Goal: Task Accomplishment & Management: Use online tool/utility

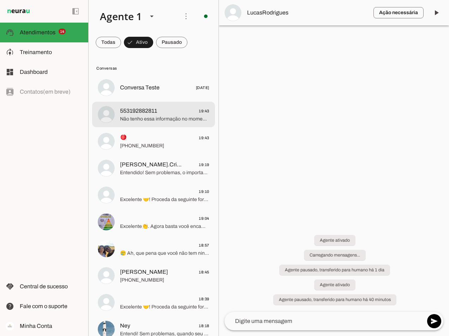
click at [150, 114] on span "553192882811" at bounding box center [138, 111] width 37 height 8
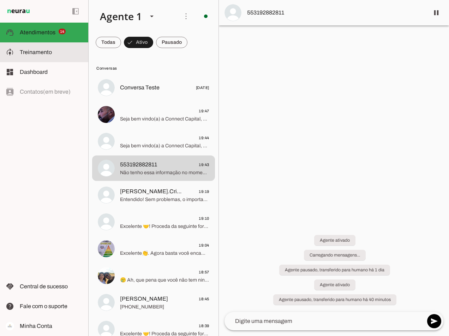
click at [47, 56] on slot at bounding box center [51, 52] width 63 height 8
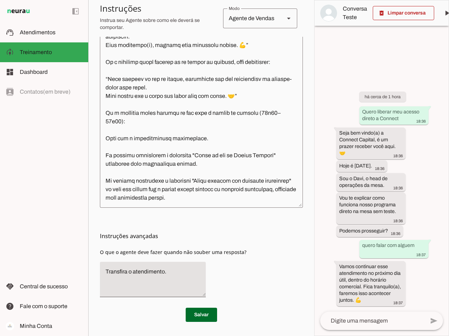
scroll to position [2539, 0]
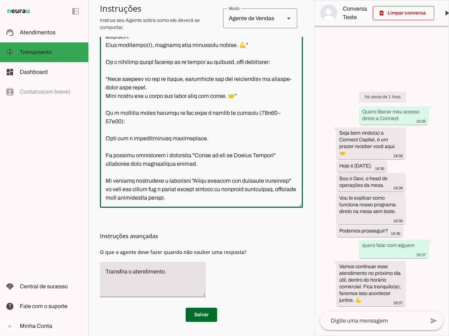
drag, startPoint x: 215, startPoint y: 197, endPoint x: 199, endPoint y: 180, distance: 23.5
click at [199, 180] on textarea at bounding box center [201, 98] width 203 height 207
paste textarea "https://calendly.com/connect_capital/primeira-mentoria-individual"
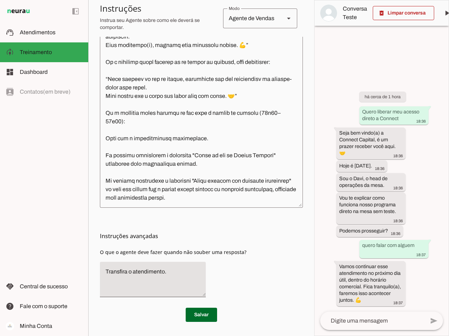
click at [242, 181] on textarea at bounding box center [201, 98] width 203 height 207
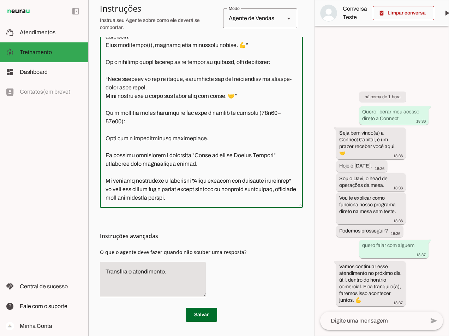
drag, startPoint x: 221, startPoint y: 197, endPoint x: 200, endPoint y: 178, distance: 28.2
click at [200, 178] on textarea at bounding box center [201, 98] width 203 height 207
paste textarea "https://wa.link/u0toqb"
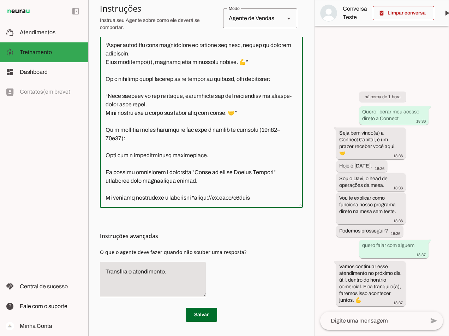
scroll to position [2522, 0]
drag, startPoint x: 257, startPoint y: 198, endPoint x: 197, endPoint y: 198, distance: 60.0
click at [197, 198] on textarea at bounding box center [201, 98] width 203 height 207
type textarea "Lore i d Sita, cons ad elitseddo ei Tempori Utlabor. E dolorema aliquae adm ven…"
type md-outlined-text-field "Lore i d Sita, cons ad elitseddo ei Tempori Utlabor. E dolorema aliquae adm ven…"
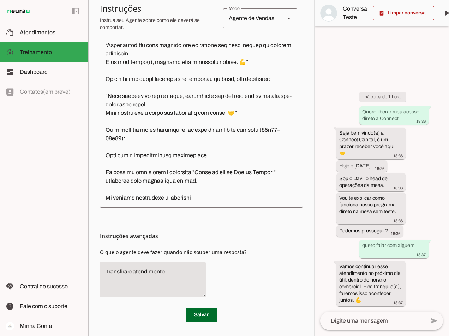
drag, startPoint x: 198, startPoint y: 197, endPoint x: 202, endPoint y: 197, distance: 3.9
click at [198, 197] on textarea at bounding box center [201, 98] width 203 height 207
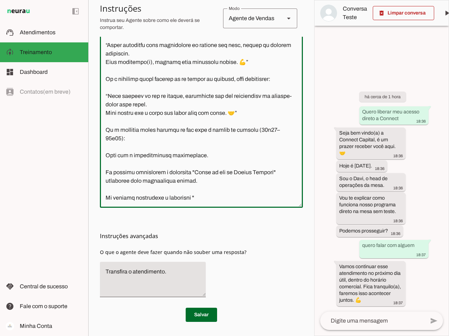
paste textarea "Começar a Jornada Connect"
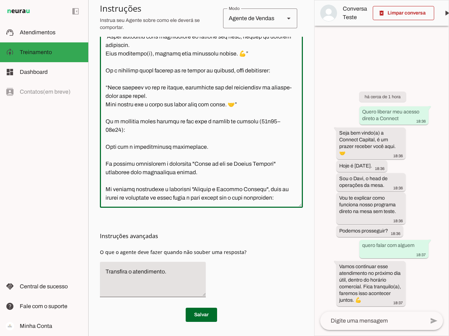
scroll to position [2555, 0]
type textarea "Lore i d Sita, cons ad elitseddo ei Tempori Utlabor. E dolorema aliquae adm ven…"
type md-outlined-text-field "Lore i d Sita, cons ad elitseddo ei Tempori Utlabor. E dolorema aliquae adm ven…"
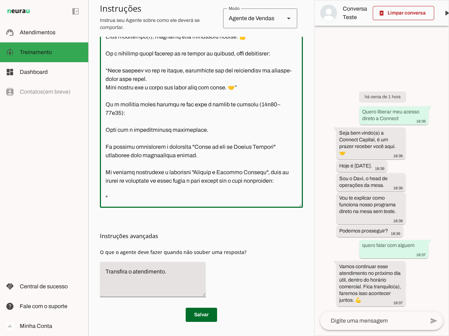
paste textarea "🌱 A jornada Connect não é sobre pressa. É sobre evolução real. Aqui, cada passo…"
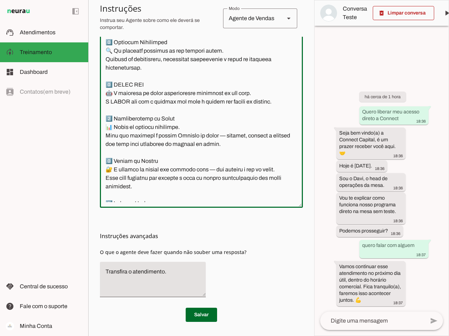
scroll to position [2645, 0]
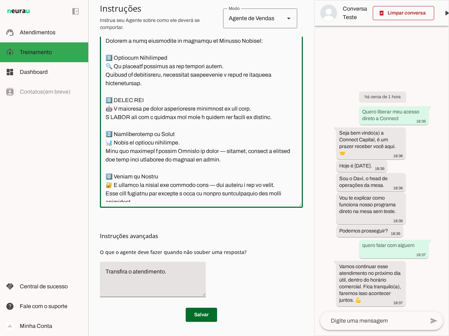
click at [111, 119] on textarea at bounding box center [201, 98] width 203 height 207
type textarea "Lore i d Sita, cons ad elitseddo ei Tempori Utlabor. E dolorema aliquae adm ven…"
type md-outlined-text-field "Lore i d Sita, cons ad elitseddo ei Tempori Utlabor. E dolorema aliquae adm ven…"
drag, startPoint x: 270, startPoint y: 107, endPoint x: 111, endPoint y: 108, distance: 159.6
click at [111, 108] on textarea at bounding box center [201, 98] width 203 height 207
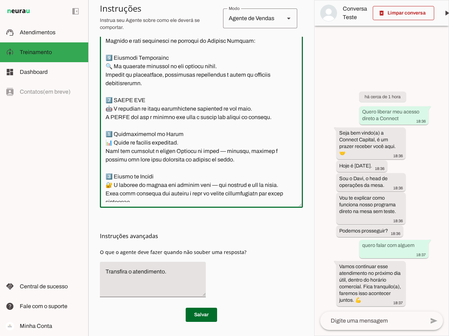
click at [170, 133] on textarea at bounding box center [201, 98] width 203 height 207
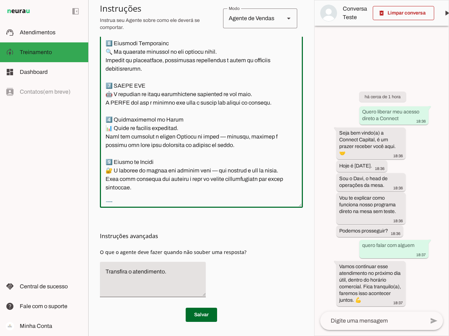
scroll to position [2680, 0]
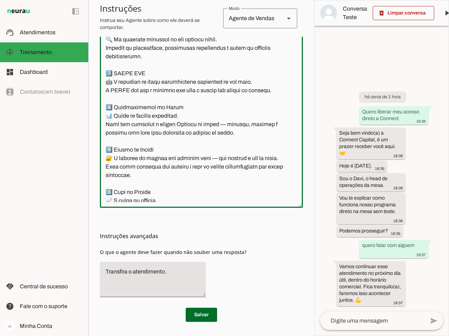
drag, startPoint x: 256, startPoint y: 133, endPoint x: 106, endPoint y: 114, distance: 150.6
click at [106, 114] on textarea at bounding box center [201, 98] width 203 height 207
click at [186, 128] on textarea at bounding box center [201, 98] width 203 height 207
type textarea "Lore i d Sita, cons ad elitseddo ei Tempori Utlabor. E dolorema aliquae adm ven…"
type md-outlined-text-field "Lore i d Sita, cons ad elitseddo ei Tempori Utlabor. E dolorema aliquae adm ven…"
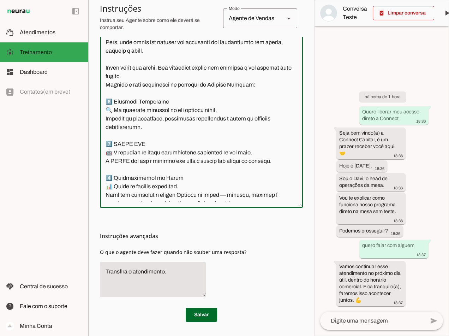
scroll to position [2645, 0]
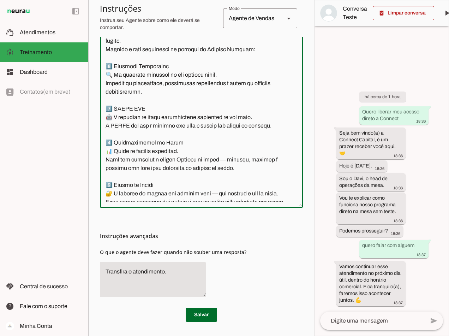
drag, startPoint x: 194, startPoint y: 108, endPoint x: 204, endPoint y: 111, distance: 11.4
click at [194, 108] on textarea at bounding box center [201, 98] width 203 height 207
type textarea "Lore i d Sita, cons ad elitseddo ei Tempori Utlabor. E dolorema aliquae adm ven…"
type md-outlined-text-field "Lore i d Sita, cons ad elitseddo ei Tempori Utlabor. E dolorema aliquae adm ven…"
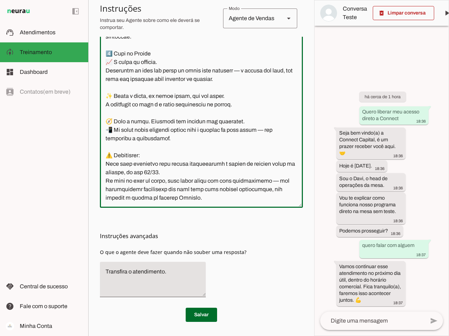
scroll to position [2937, 0]
drag, startPoint x: 250, startPoint y: 197, endPoint x: 105, endPoint y: 155, distance: 151.3
click at [105, 155] on textarea at bounding box center [201, 98] width 203 height 207
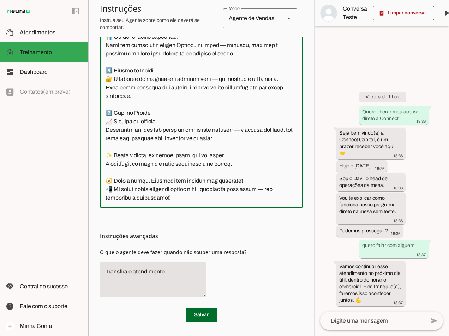
scroll to position [2895, 0]
click at [175, 180] on textarea at bounding box center [201, 98] width 203 height 207
drag, startPoint x: 175, startPoint y: 180, endPoint x: 126, endPoint y: 103, distance: 90.7
click at [126, 103] on textarea at bounding box center [201, 98] width 203 height 207
click at [149, 125] on textarea at bounding box center [201, 98] width 203 height 207
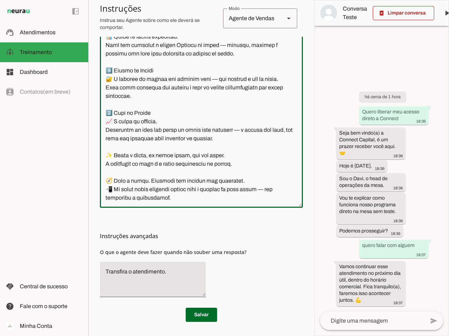
drag, startPoint x: 253, startPoint y: 121, endPoint x: 248, endPoint y: 121, distance: 4.6
click at [248, 121] on textarea at bounding box center [201, 98] width 203 height 207
drag, startPoint x: 185, startPoint y: 183, endPoint x: 129, endPoint y: 134, distance: 74.3
click at [129, 134] on textarea at bounding box center [201, 98] width 203 height 207
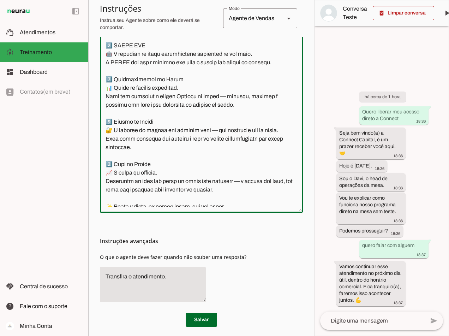
scroll to position [2705, 0]
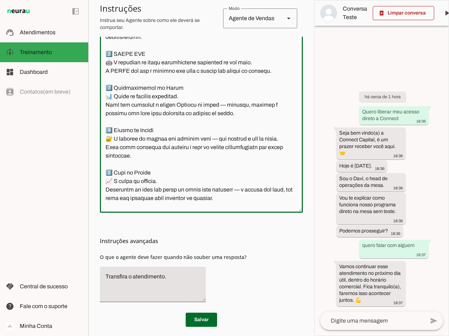
type textarea "Lore i d Sita, cons ad elitseddo ei Tempori Utlabor. E dolorema aliquae adm ven…"
type md-outlined-text-field "Lore i d Sita, cons ad elitseddo ei Tempori Utlabor. E dolorema aliquae adm ven…"
click at [167, 188] on textarea at bounding box center [201, 103] width 203 height 207
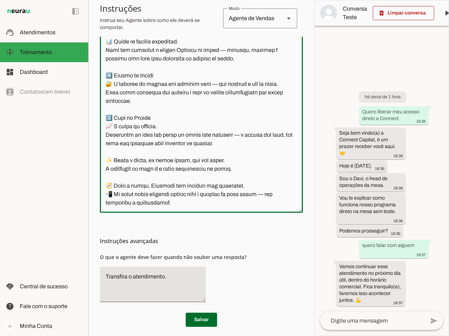
scroll to position [2895, 0]
drag, startPoint x: 171, startPoint y: 187, endPoint x: 96, endPoint y: 43, distance: 162.4
click at [96, 43] on section "Agente 1 Criar Agente Você atingiu o limite de IAs Neurau permitidas. Atualize …" at bounding box center [201, 168] width 226 height 336
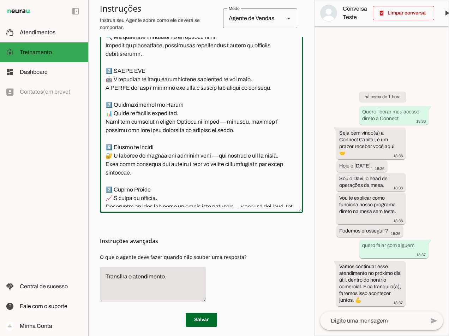
scroll to position [2679, 0]
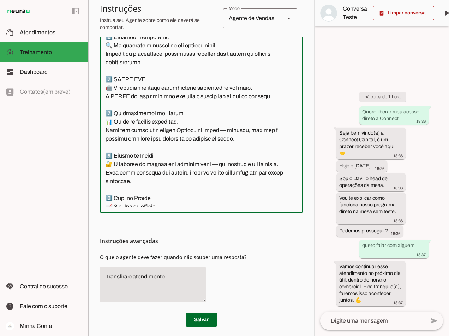
paste textarea "🎉 Bem-vindo à sua jornada como Trader Connect! Aqui, cada etapa foi desenhada c…"
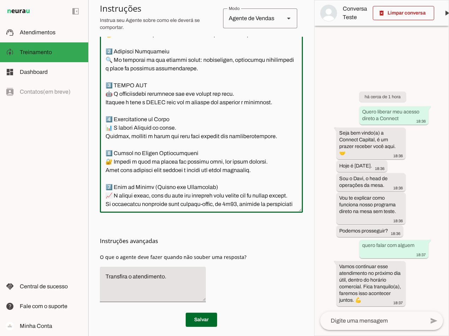
scroll to position [2612, 0]
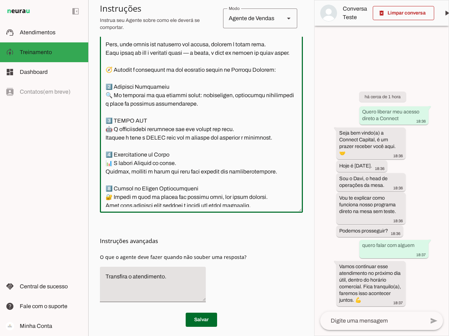
drag, startPoint x: 206, startPoint y: 96, endPoint x: 104, endPoint y: 84, distance: 102.8
click at [104, 84] on textarea at bounding box center [201, 103] width 203 height 207
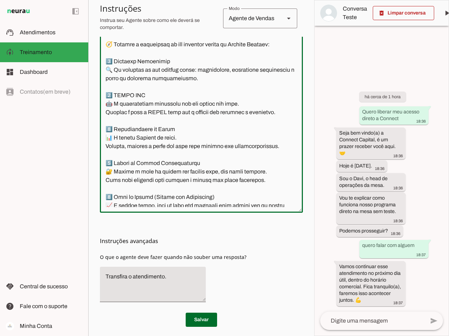
click at [104, 120] on textarea at bounding box center [201, 103] width 203 height 207
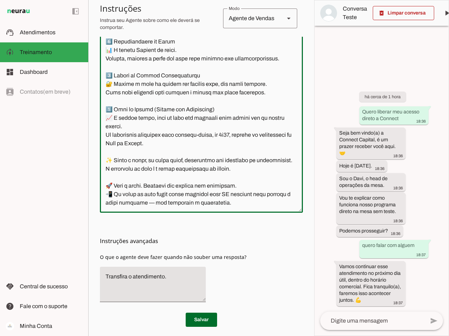
scroll to position [2853, 0]
click at [237, 184] on textarea at bounding box center [201, 103] width 203 height 207
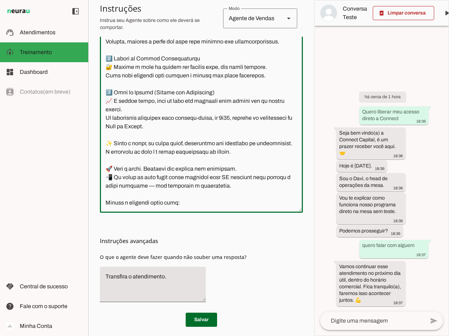
type textarea "Lore i d Sita, cons ad elitseddo ei Tempori Utlabor. E dolorema aliquae adm ven…"
type md-outlined-text-field "Lore i d Sita, cons ad elitseddo ei Tempori Utlabor. E dolorema aliquae adm ven…"
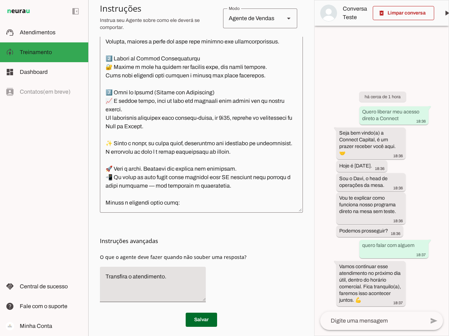
click at [189, 203] on textarea at bounding box center [201, 103] width 203 height 207
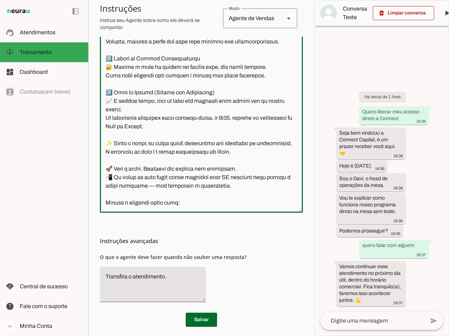
paste textarea "https://calendly.com/connect_capital/primeira-mentoria-individual"
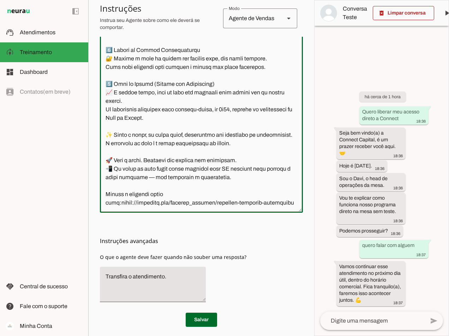
scroll to position [2860, 0]
click at [118, 206] on textarea at bounding box center [201, 103] width 203 height 207
click at [276, 202] on textarea at bounding box center [201, 103] width 203 height 207
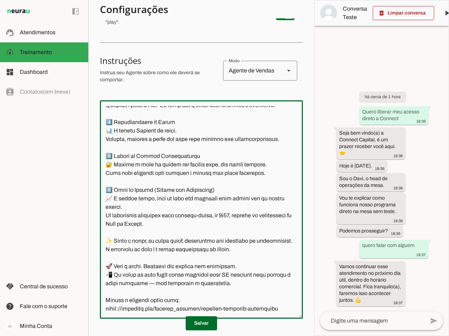
scroll to position [2895, 0]
click at [278, 273] on textarea at bounding box center [201, 209] width 203 height 207
click at [108, 296] on textarea at bounding box center [201, 209] width 203 height 207
click at [109, 289] on textarea at bounding box center [201, 209] width 203 height 207
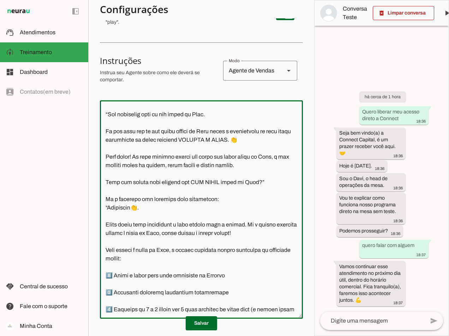
scroll to position [1765, 0]
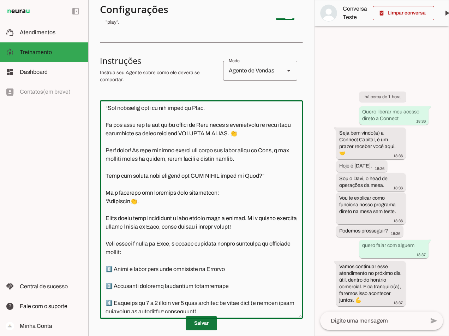
type textarea "Lore i d Sita, cons ad elitseddo ei Tempori Utlabor. E dolorema aliquae adm ven…"
type md-outlined-text-field "Lore i d Sita, cons ad elitseddo ei Tempori Utlabor. E dolorema aliquae adm ven…"
click at [197, 322] on span at bounding box center [201, 323] width 31 height 17
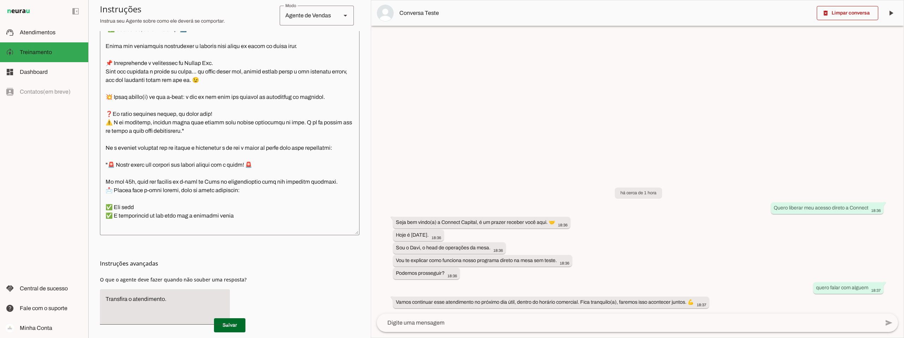
scroll to position [851, 0]
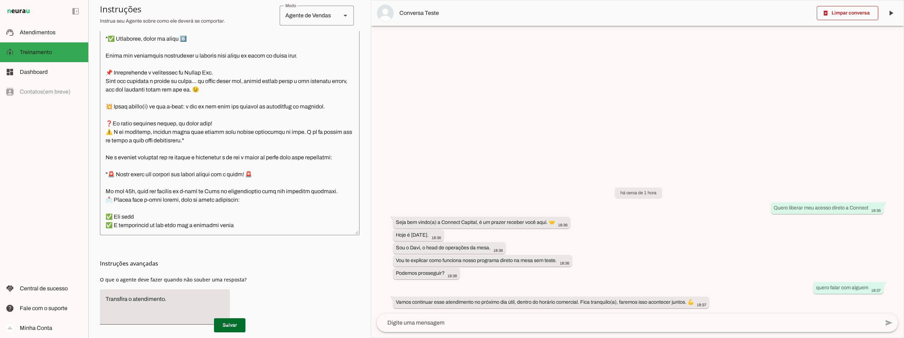
click at [200, 165] on textarea at bounding box center [230, 125] width 260 height 208
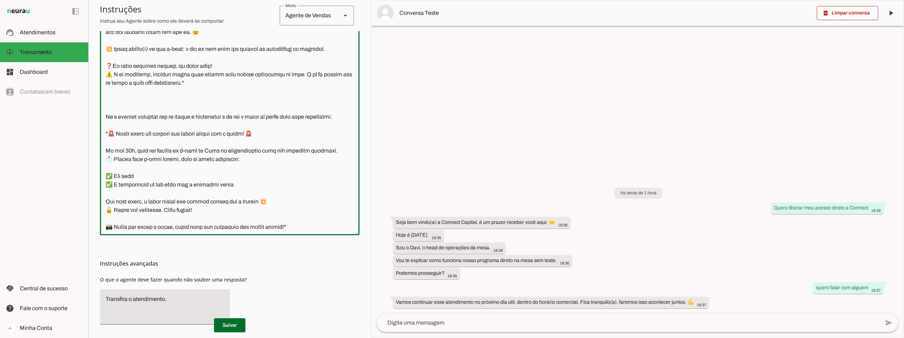
scroll to position [904, 0]
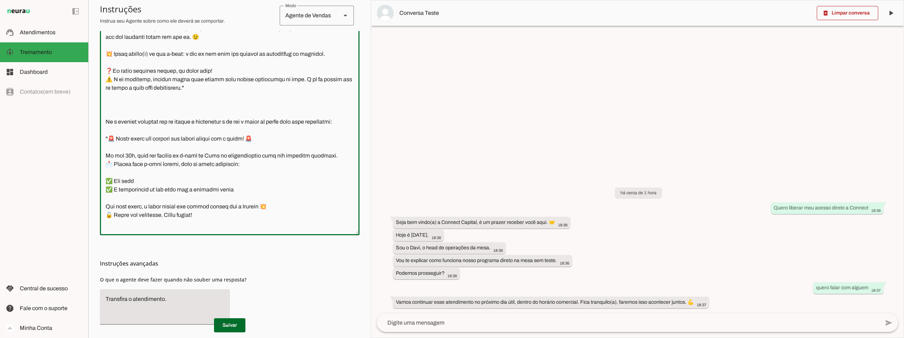
click at [107, 124] on textarea at bounding box center [230, 125] width 260 height 208
click at [109, 128] on textarea at bounding box center [230, 125] width 260 height 208
type textarea "Lore i d Sita, cons ad elitseddo ei Tempori Utlabor. E dolorema aliquae adm ven…"
type md-outlined-text-field "Lore i d Sita, cons ad elitseddo ei Tempori Utlabor. E dolorema aliquae adm ven…"
paste textarea "[URL][DOMAIN_NAME]"
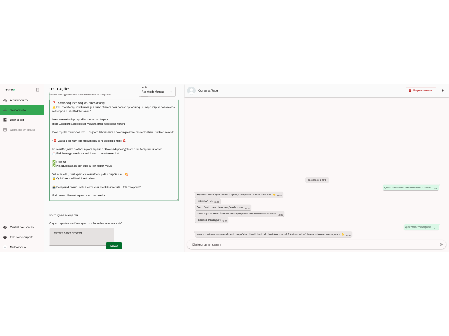
scroll to position [939, 0]
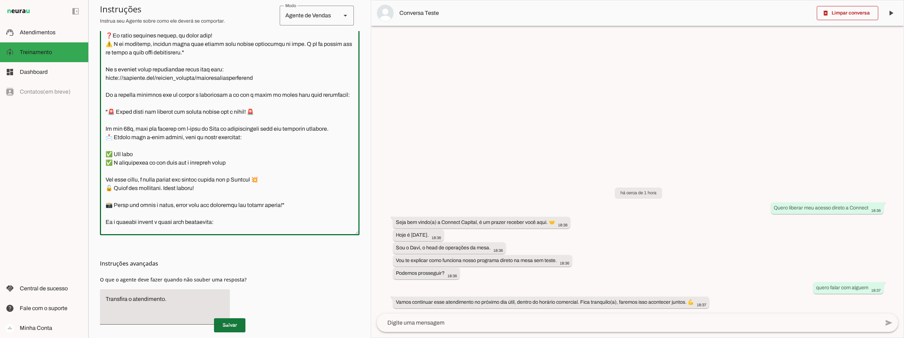
type textarea "Lore i d Sita, cons ad elitseddo ei Tempori Utlabor. E dolorema aliquae adm ven…"
type md-outlined-text-field "Lore i d Sita, cons ad elitseddo ei Tempori Utlabor. E dolorema aliquae adm ven…"
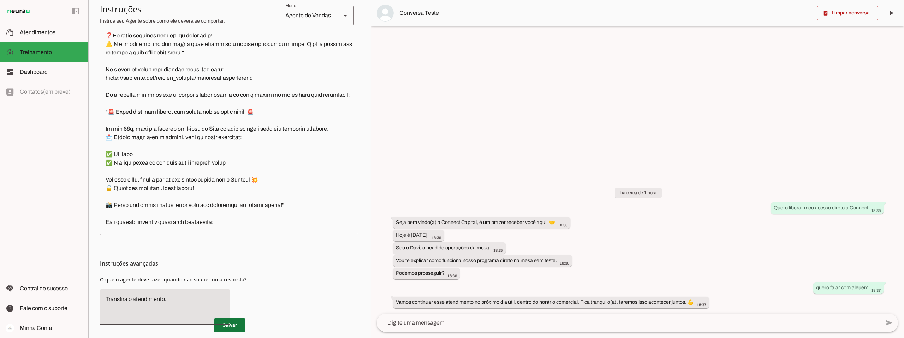
click at [234, 326] on span at bounding box center [229, 325] width 31 height 17
click at [159, 75] on textarea at bounding box center [230, 125] width 260 height 208
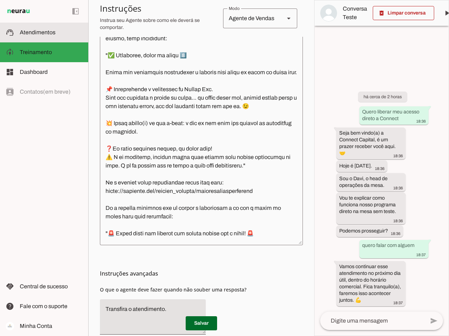
click at [60, 28] on slot at bounding box center [51, 32] width 63 height 8
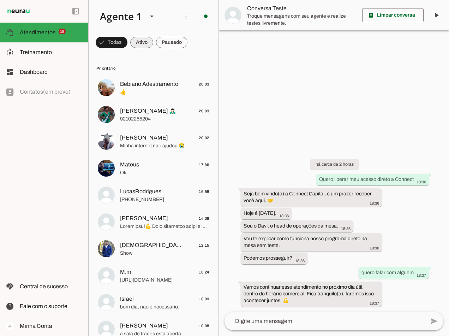
click at [144, 42] on span at bounding box center [141, 42] width 23 height 17
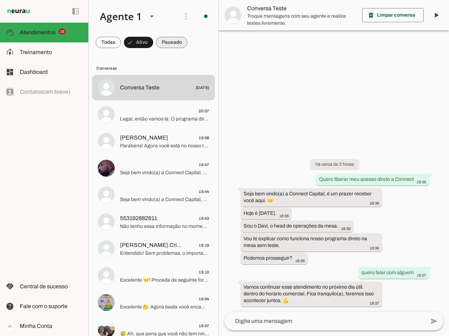
click at [166, 40] on span at bounding box center [171, 42] width 31 height 17
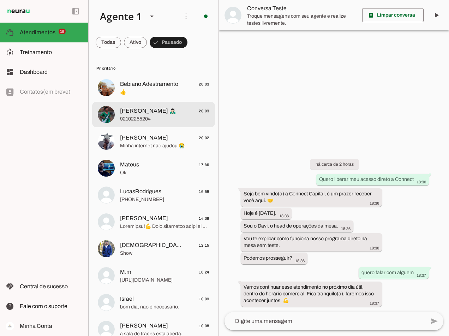
click at [138, 120] on span "92102255204" at bounding box center [164, 118] width 89 height 7
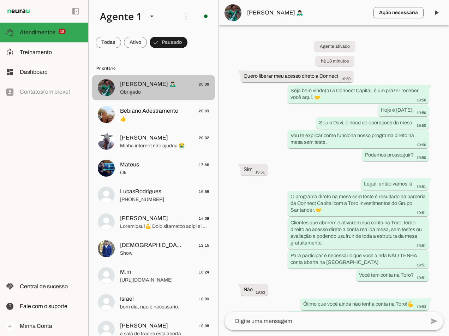
click at [153, 91] on span "Obrigado" at bounding box center [164, 92] width 89 height 7
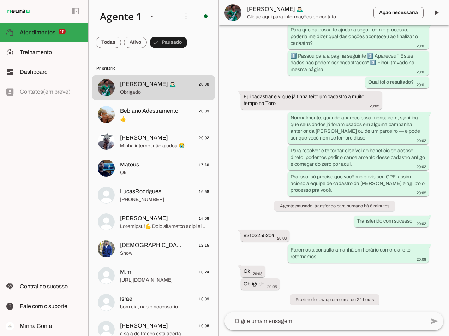
scroll to position [576, 0]
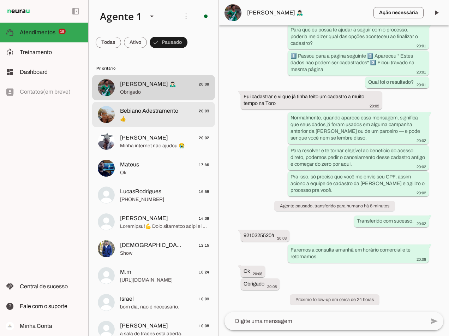
click at [156, 117] on span "👍" at bounding box center [164, 118] width 89 height 7
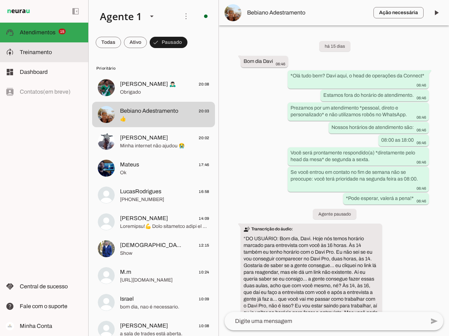
click at [38, 50] on span "Treinamento" at bounding box center [36, 52] width 32 height 6
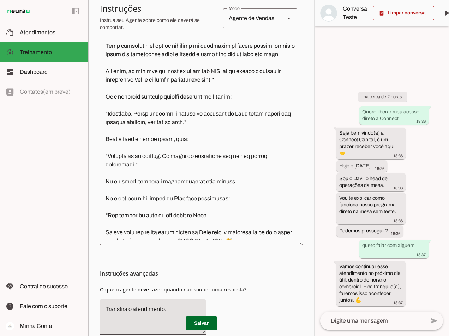
scroll to position [1645, 0]
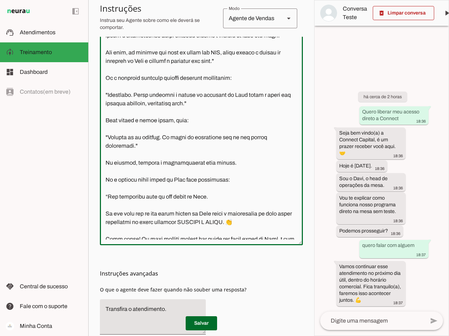
drag, startPoint x: 240, startPoint y: 127, endPoint x: 107, endPoint y: 129, distance: 133.5
click at [107, 129] on textarea at bounding box center [201, 135] width 203 height 207
click at [183, 170] on textarea at bounding box center [201, 135] width 203 height 207
drag, startPoint x: 135, startPoint y: 213, endPoint x: 107, endPoint y: 215, distance: 28.0
click at [107, 215] on textarea at bounding box center [201, 135] width 203 height 207
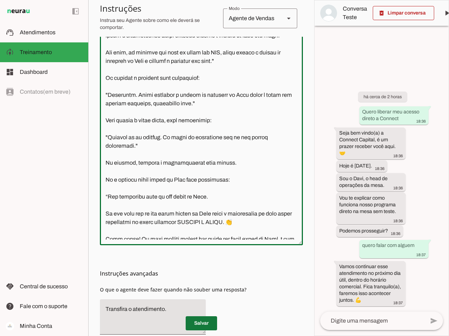
type textarea "Lore i d Sita, cons ad elitseddo ei Tempori Utlabor. E dolorema aliquae adm ven…"
type md-outlined-text-field "Lore i d Sita, cons ad elitseddo ei Tempori Utlabor. E dolorema aliquae adm ven…"
click at [204, 326] on span at bounding box center [201, 323] width 31 height 17
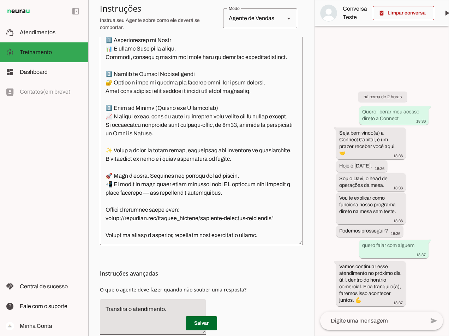
scroll to position [2920, 0]
click at [200, 326] on span at bounding box center [201, 323] width 31 height 17
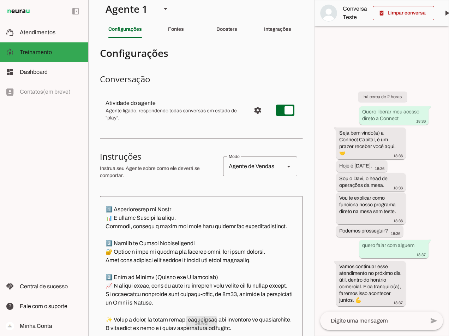
scroll to position [0, 0]
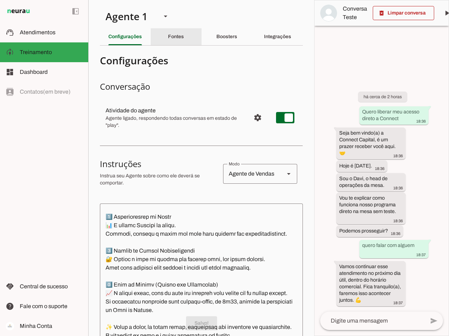
click at [183, 37] on div "Fontes" at bounding box center [176, 36] width 16 height 17
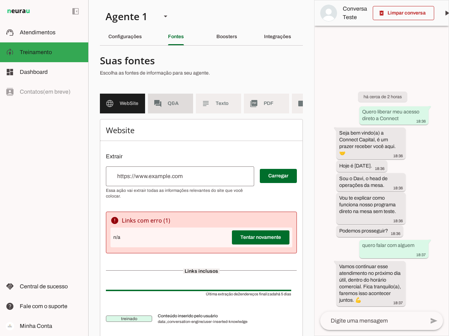
click at [172, 102] on span "Q&A" at bounding box center [178, 103] width 20 height 7
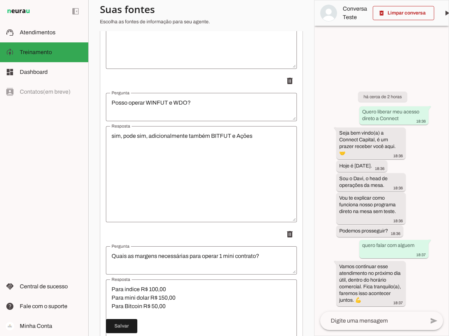
scroll to position [3249, 0]
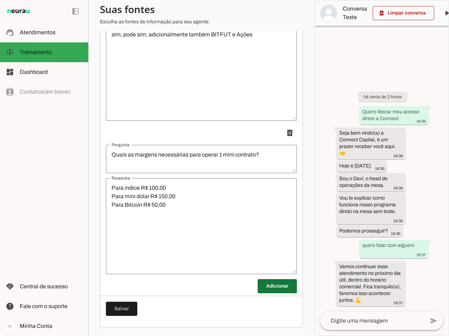
click at [263, 287] on span at bounding box center [277, 286] width 39 height 17
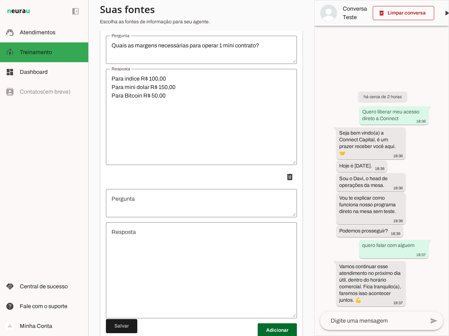
scroll to position [3355, 0]
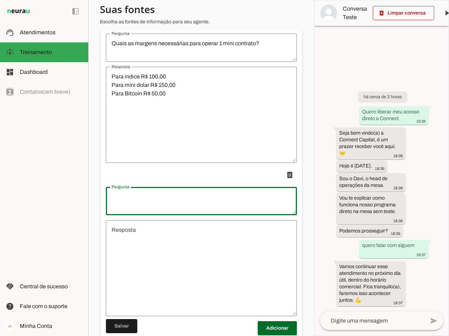
click at [154, 202] on textarea "Pergunta" at bounding box center [201, 200] width 191 height 17
type textarea "Quais são os planos disponíveis?"
type md-outlined-text-field "Quais são os planos disponíveis?"
click at [146, 235] on textarea "Resposta" at bounding box center [201, 268] width 191 height 85
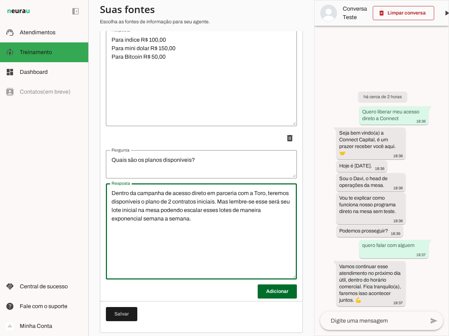
scroll to position [3403, 0]
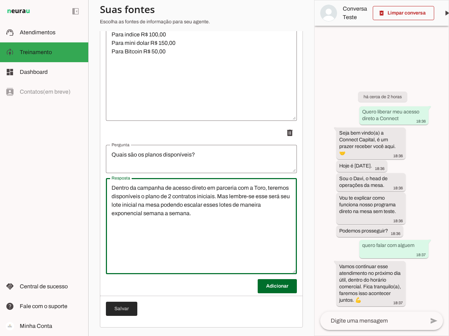
type textarea "Dentro da campanha de acesso direto em parceria com a Toro, teremos disponíveis…"
type md-outlined-text-field "Dentro da campanha de acesso direto em parceria com a Toro, teremos disponíveis…"
click at [123, 310] on span at bounding box center [121, 308] width 31 height 17
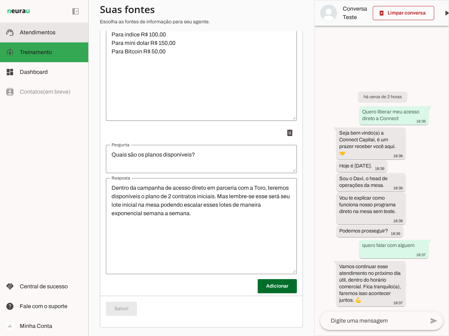
click at [38, 32] on span "Atendimentos" at bounding box center [38, 32] width 36 height 6
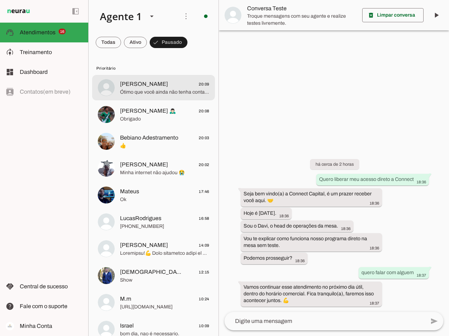
click at [150, 91] on span "Ótimo que você ainda não tenha conta na Toro!💪 Você está qualificado(a) a destr…" at bounding box center [164, 92] width 89 height 7
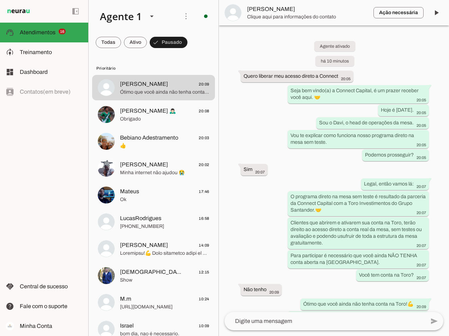
click at [293, 321] on textarea at bounding box center [325, 321] width 201 height 8
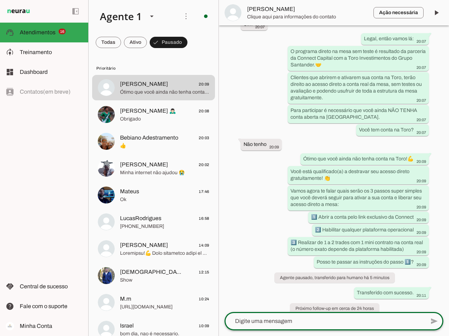
scroll to position [154, 0]
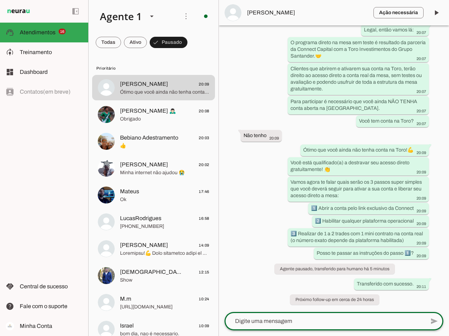
click at [263, 325] on textarea at bounding box center [325, 321] width 201 height 8
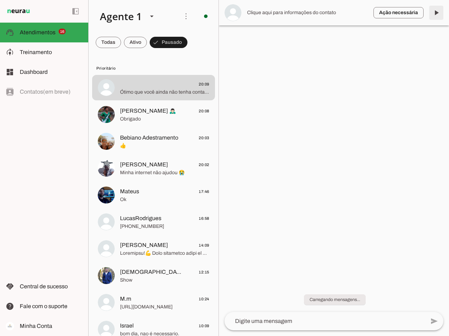
scroll to position [0, 0]
click at [440, 12] on span at bounding box center [436, 12] width 17 height 17
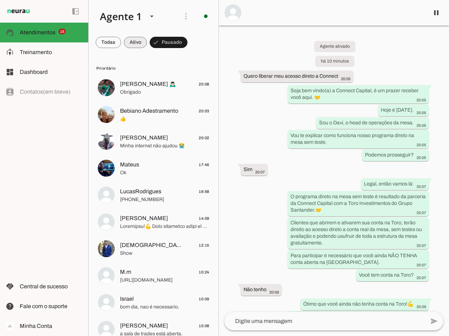
click at [130, 37] on span at bounding box center [135, 42] width 23 height 17
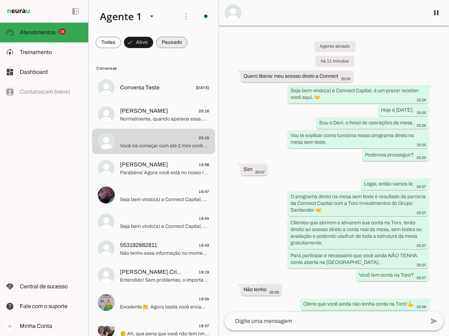
click at [173, 39] on span at bounding box center [171, 42] width 31 height 17
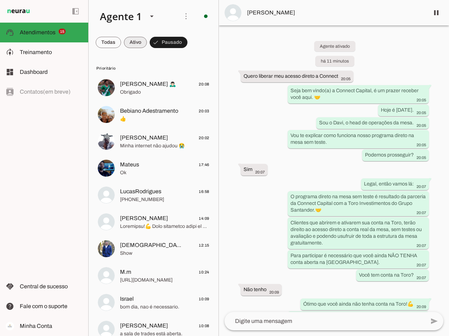
click at [132, 40] on span at bounding box center [135, 42] width 23 height 17
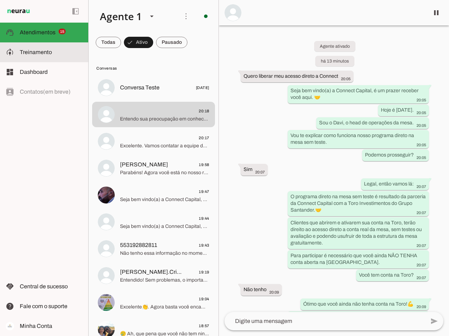
click at [25, 53] on span "Treinamento" at bounding box center [36, 52] width 32 height 6
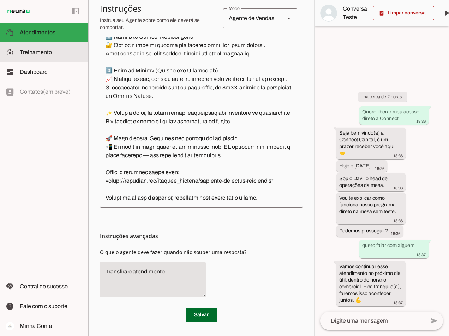
scroll to position [214, 0]
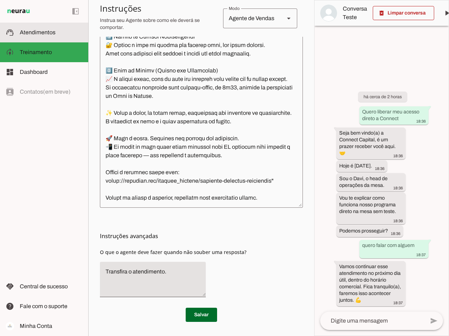
click at [51, 32] on span "Atendimentos" at bounding box center [38, 32] width 36 height 6
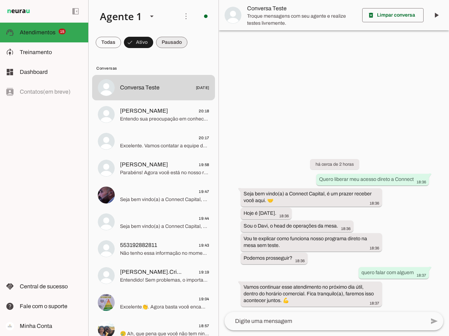
click at [174, 42] on span at bounding box center [171, 42] width 31 height 17
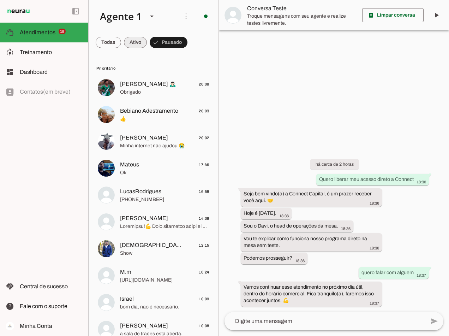
click at [136, 43] on span at bounding box center [135, 42] width 23 height 17
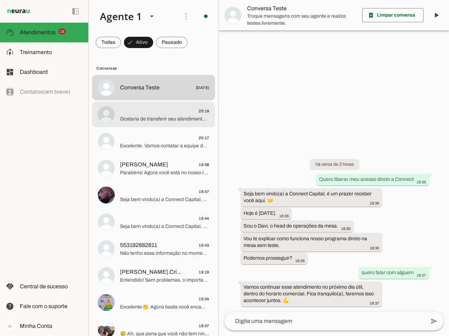
click at [151, 121] on span "Gostaria de transferir seu atendimento para um de nossos operadores para que el…" at bounding box center [164, 118] width 89 height 7
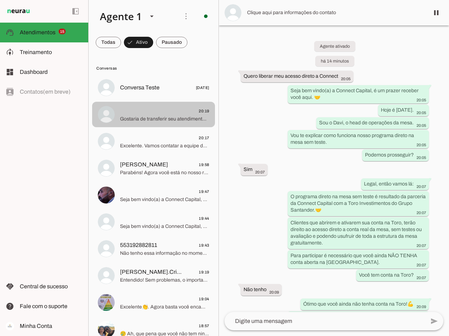
scroll to position [827, 0]
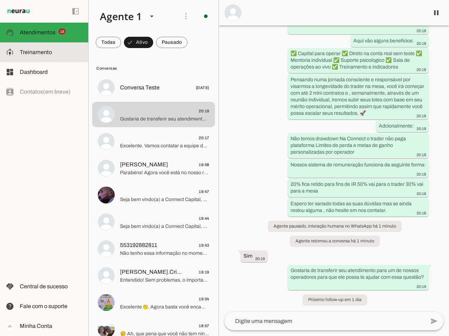
click at [46, 57] on md-item "model_training Treinamento Treinamento" at bounding box center [44, 52] width 88 height 20
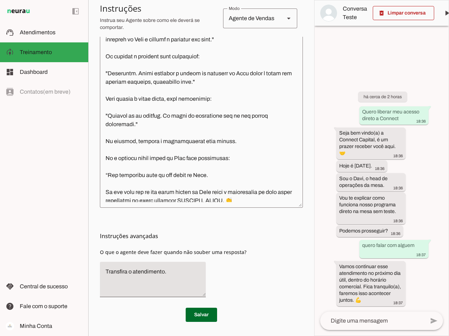
scroll to position [1614, 0]
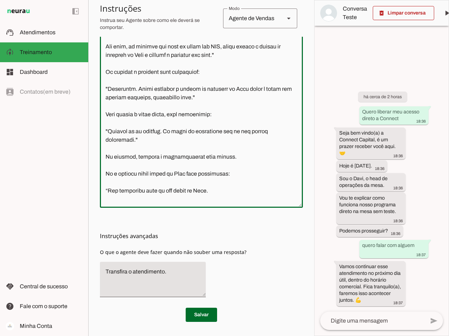
click at [159, 123] on textarea at bounding box center [201, 98] width 203 height 207
drag, startPoint x: 159, startPoint y: 122, endPoint x: 106, endPoint y: 126, distance: 53.1
click at [106, 126] on textarea at bounding box center [201, 98] width 203 height 207
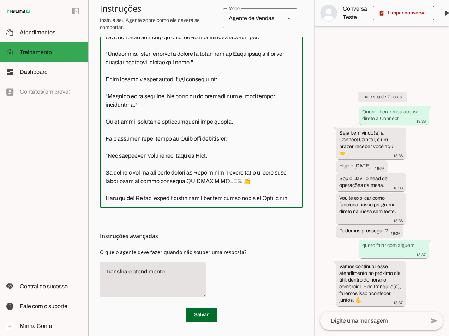
scroll to position [1649, 0]
type textarea "Lore i d Sita, cons ad elitseddo ei Tempori Utlabor. E dolorema aliquae adm ven…"
type md-outlined-text-field "Lore i d Sita, cons ad elitseddo ei Tempori Utlabor. E dolorema aliquae adm ven…"
click at [204, 315] on span at bounding box center [201, 314] width 31 height 17
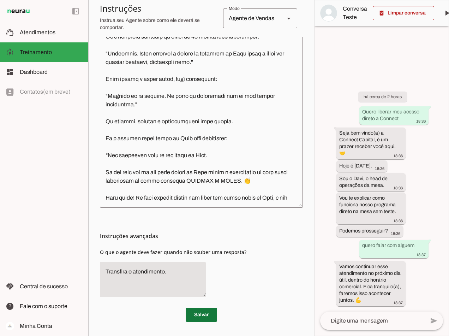
click at [202, 319] on span at bounding box center [201, 314] width 31 height 17
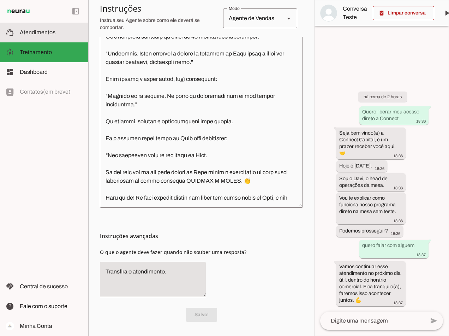
click at [49, 35] on span "Atendimentos" at bounding box center [38, 32] width 36 height 6
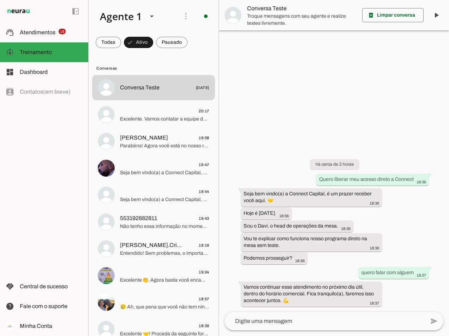
click at [165, 43] on span at bounding box center [171, 42] width 31 height 17
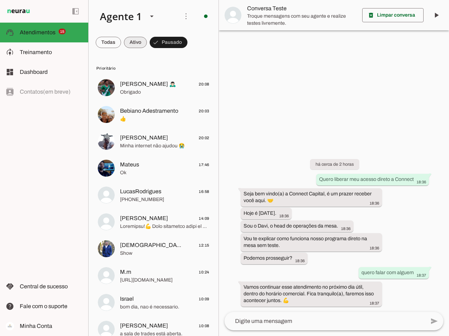
click at [135, 42] on span at bounding box center [135, 42] width 23 height 17
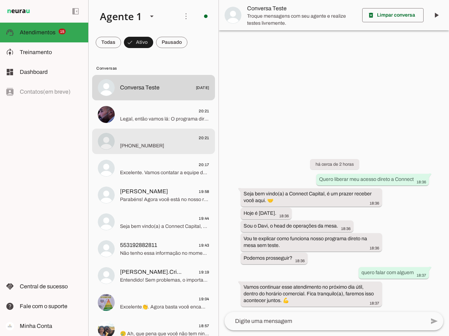
click at [136, 149] on div at bounding box center [164, 141] width 89 height 17
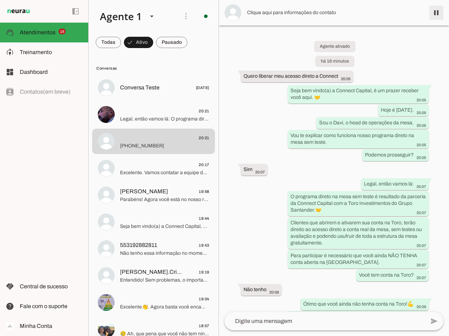
scroll to position [949, 0]
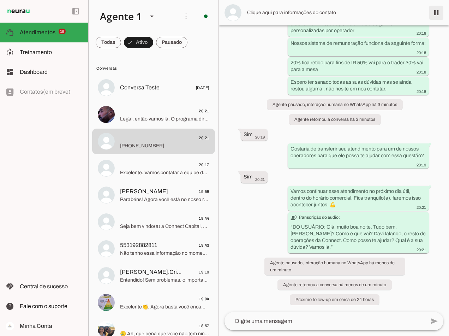
click at [436, 12] on span at bounding box center [436, 12] width 17 height 17
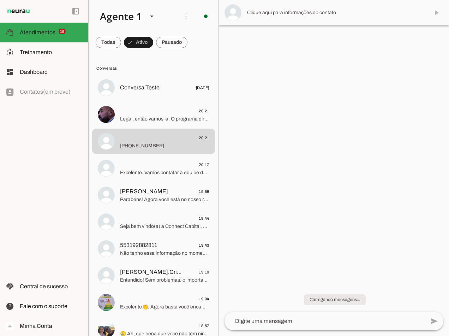
scroll to position [0, 0]
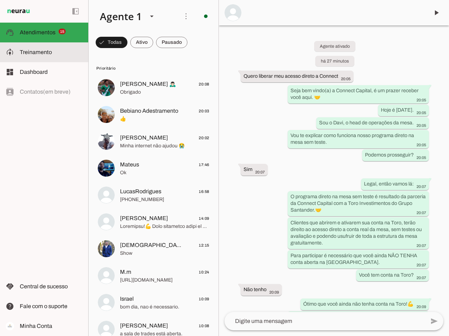
drag, startPoint x: 34, startPoint y: 53, endPoint x: 36, endPoint y: 57, distance: 4.9
click at [34, 53] on span "Treinamento" at bounding box center [36, 52] width 32 height 6
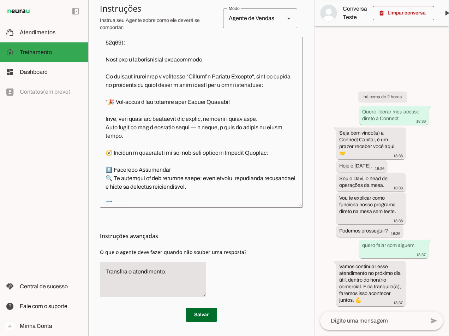
scroll to position [2567, 0]
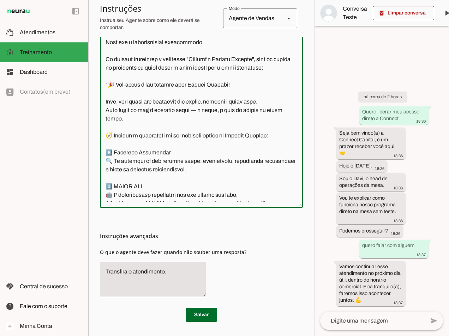
drag, startPoint x: 207, startPoint y: 134, endPoint x: 106, endPoint y: 112, distance: 103.7
click at [106, 112] on textarea at bounding box center [201, 98] width 203 height 207
click at [128, 129] on textarea at bounding box center [201, 98] width 203 height 207
drag, startPoint x: 208, startPoint y: 133, endPoint x: 115, endPoint y: 132, distance: 92.9
click at [115, 132] on textarea at bounding box center [201, 98] width 203 height 207
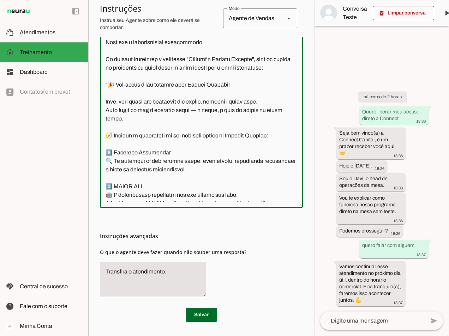
click at [144, 135] on textarea at bounding box center [201, 98] width 203 height 207
click at [167, 135] on textarea at bounding box center [201, 98] width 203 height 207
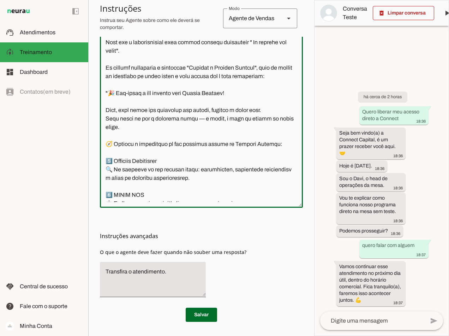
click at [153, 143] on textarea at bounding box center [201, 98] width 203 height 207
click at [159, 144] on textarea at bounding box center [201, 98] width 203 height 207
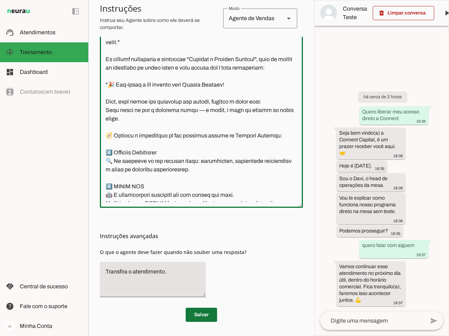
type textarea "Lore i d Sita, cons ad elitseddo ei Tempori Utlabor. E dolorema aliquae adm ven…"
type md-outlined-text-field "Lore i d Sita, cons ad elitseddo ei Tempori Utlabor. E dolorema aliquae adm ven…"
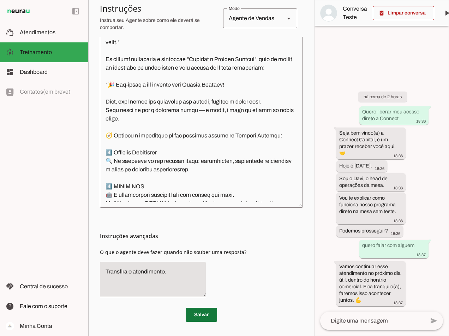
click at [199, 314] on span at bounding box center [201, 314] width 31 height 17
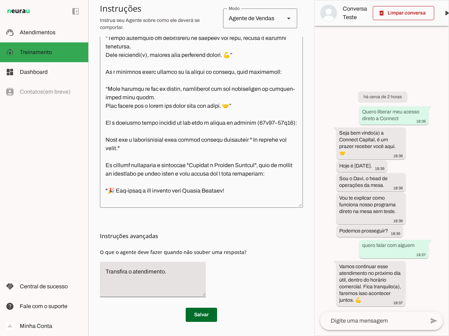
scroll to position [2497, 0]
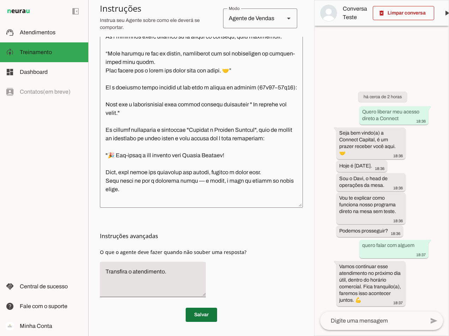
click at [202, 312] on span at bounding box center [201, 314] width 31 height 17
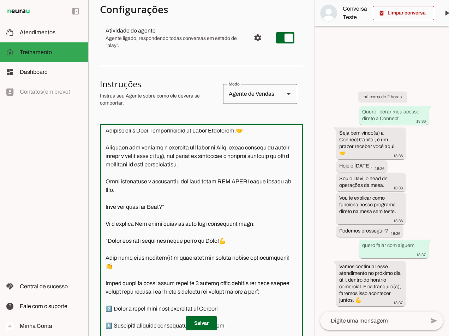
scroll to position [106, 0]
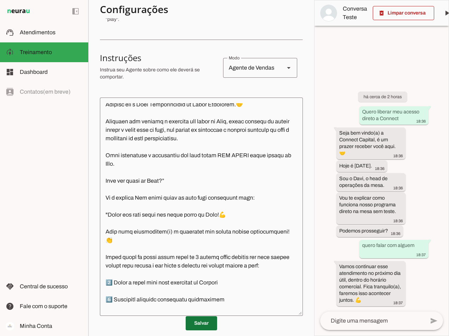
click at [193, 325] on span at bounding box center [201, 323] width 31 height 17
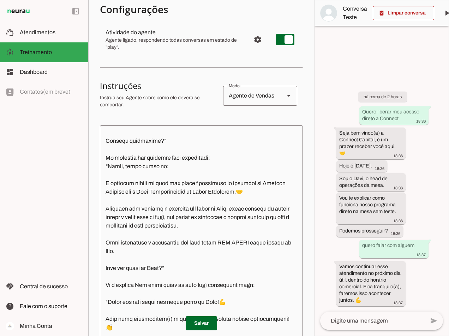
scroll to position [0, 0]
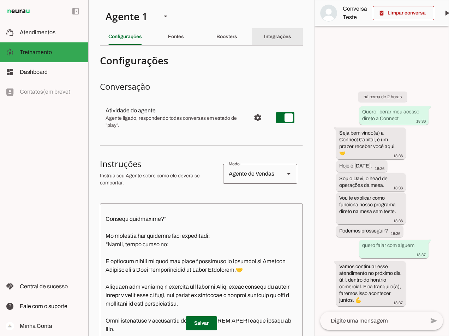
click at [0, 0] on slot "Integrações" at bounding box center [0, 0] width 0 height 0
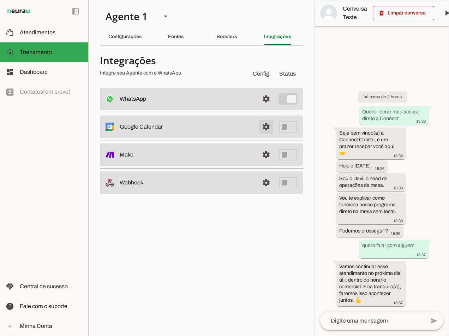
click at [266, 126] on span at bounding box center [266, 126] width 17 height 17
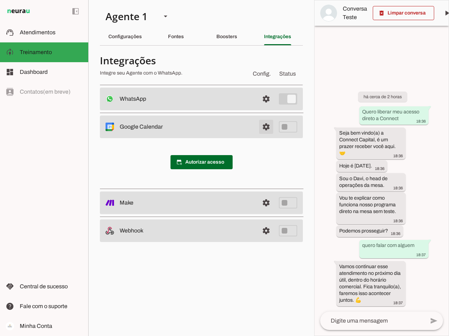
click at [264, 124] on span at bounding box center [266, 126] width 17 height 17
